Goal: Find specific page/section: Find specific page/section

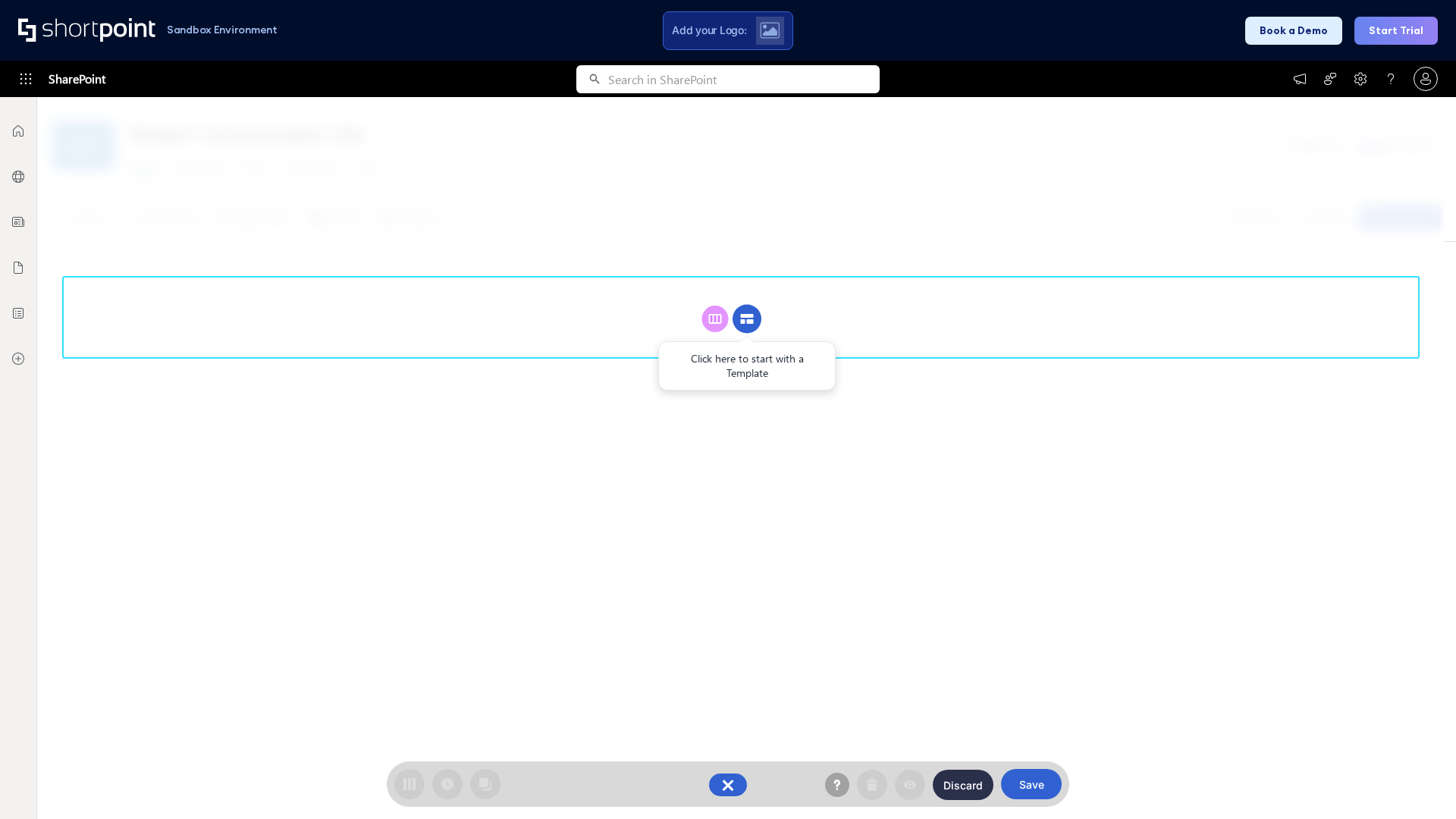
click at [747, 319] on circle at bounding box center [746, 320] width 29 height 29
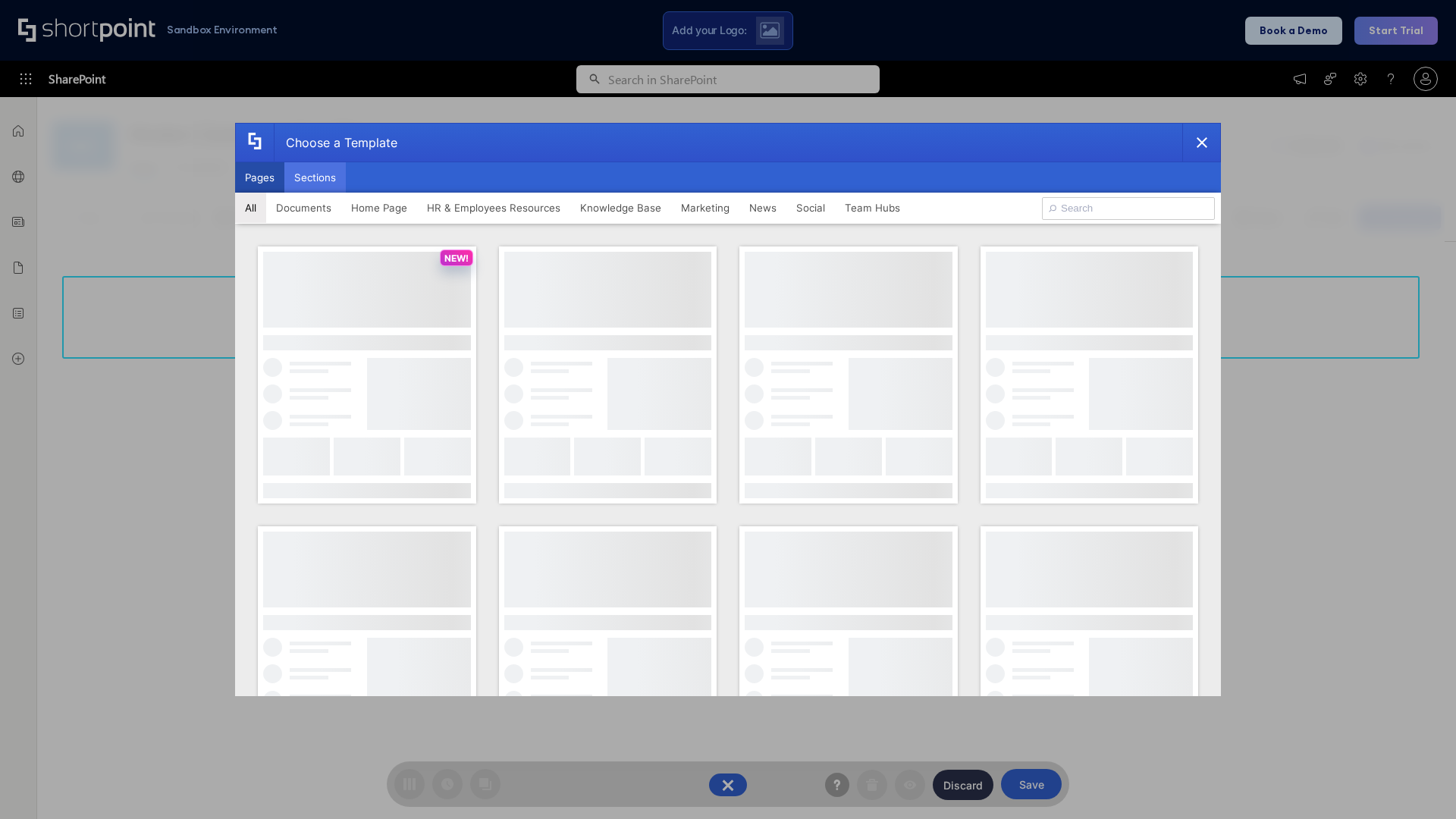
click at [314, 177] on button "Sections" at bounding box center [314, 177] width 61 height 30
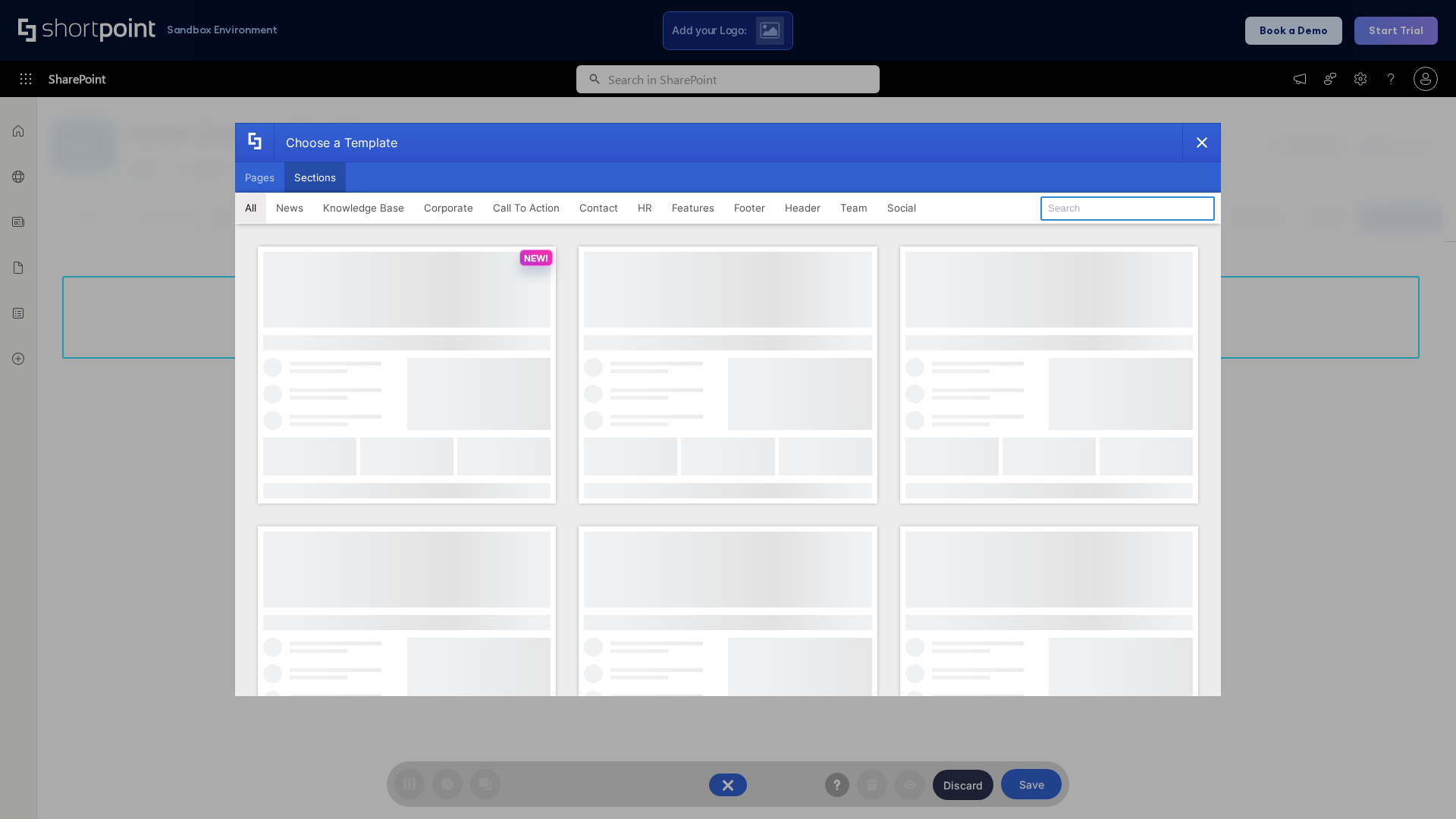
type input "HR"
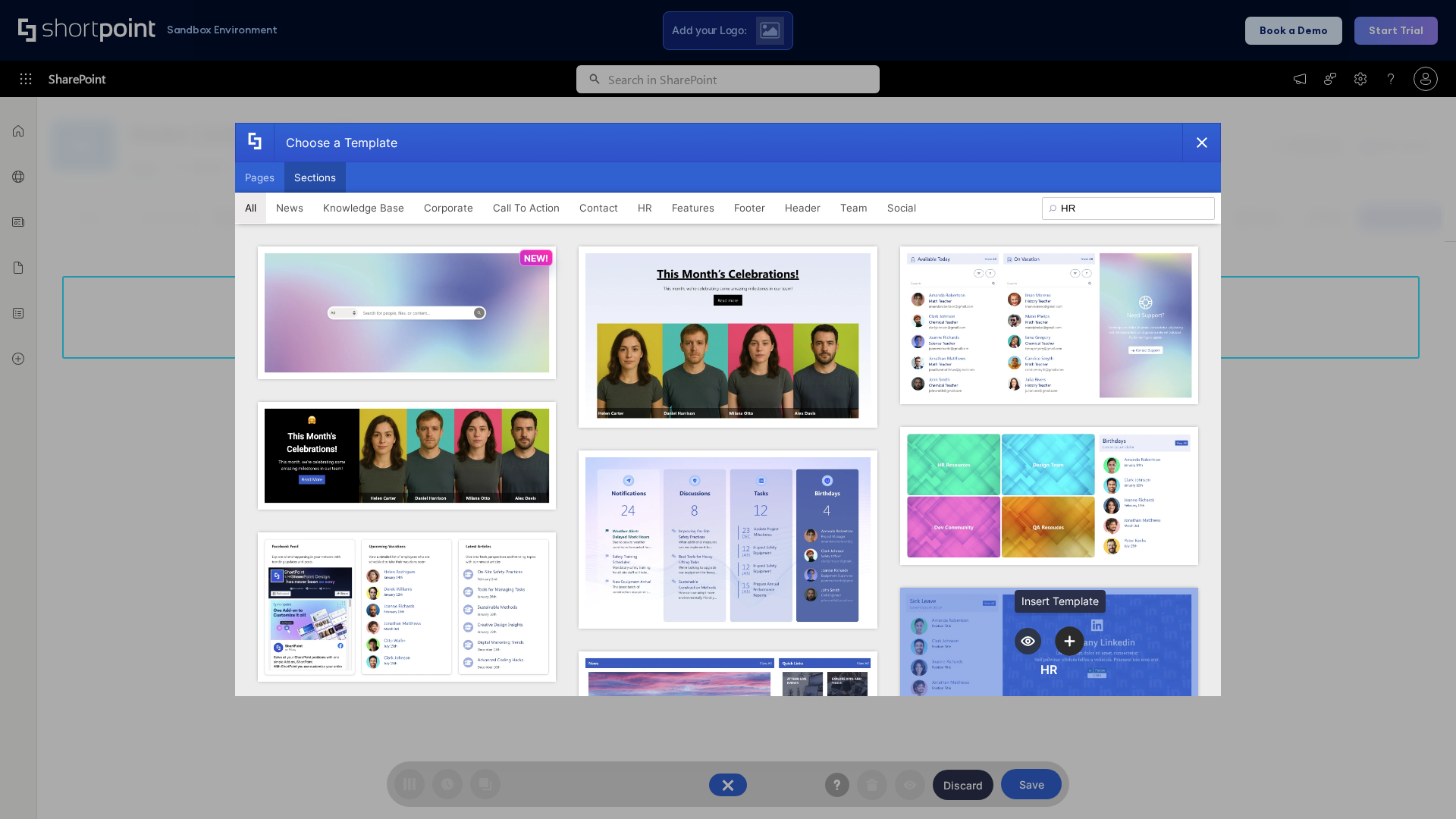
click at [1065, 637] on icon "template selector" at bounding box center [1070, 641] width 11 height 11
